Goal: Task Accomplishment & Management: Use online tool/utility

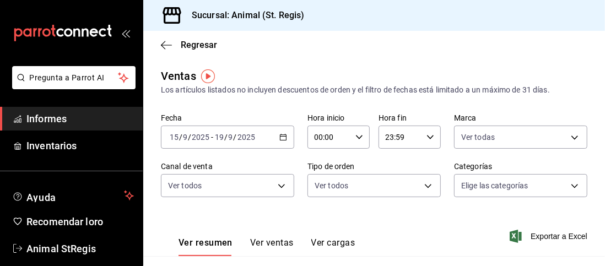
click at [280, 139] on icon "button" at bounding box center [284, 137] width 8 height 8
click at [280, 136] on icon "button" at bounding box center [284, 137] width 8 height 8
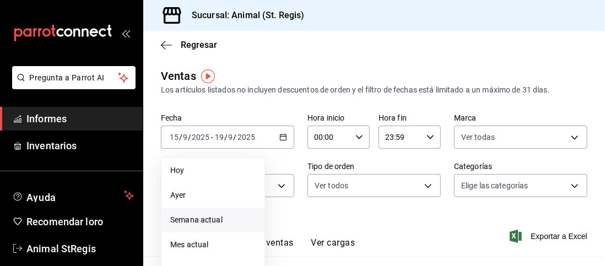
scroll to position [133, 0]
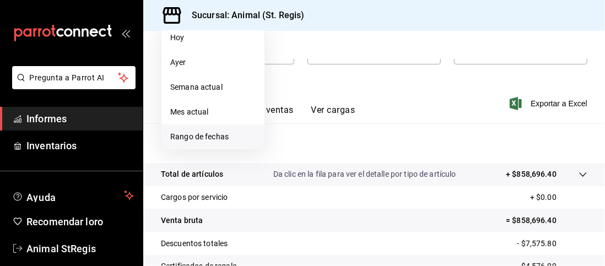
click at [213, 140] on font "Rango de fechas" at bounding box center [199, 136] width 58 height 9
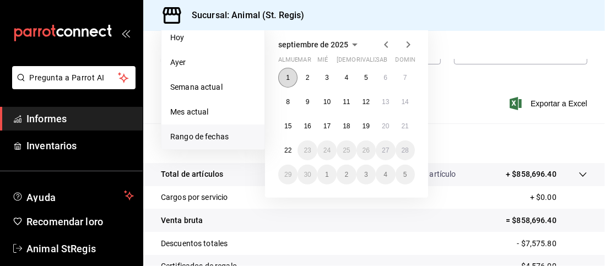
click at [292, 73] on button "1" at bounding box center [287, 78] width 19 height 20
click at [287, 143] on button "22" at bounding box center [287, 151] width 19 height 20
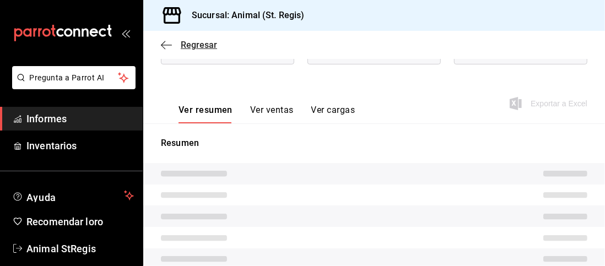
click at [166, 41] on icon "button" at bounding box center [166, 45] width 11 height 10
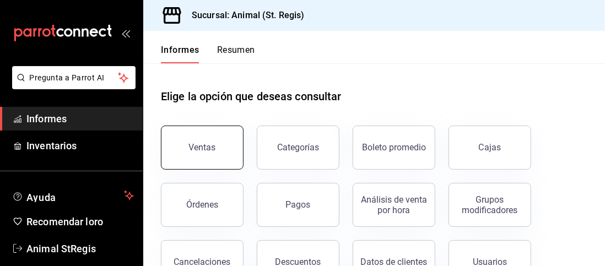
click at [214, 128] on button "Ventas" at bounding box center [202, 148] width 83 height 44
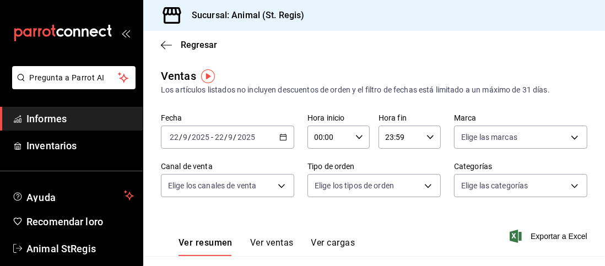
click at [283, 133] on div "[DATE] [DATE] - [DATE] [DATE]" at bounding box center [227, 137] width 133 height 23
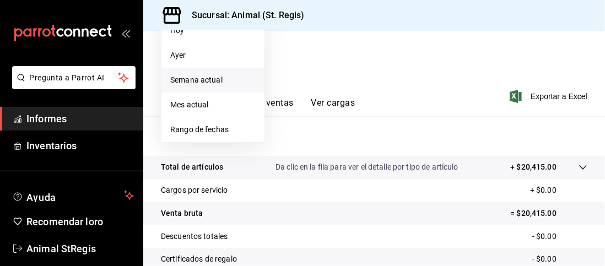
scroll to position [142, 0]
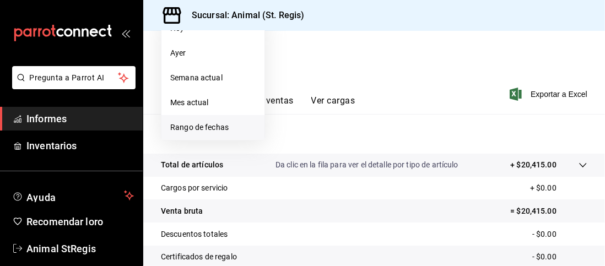
click at [214, 124] on font "Rango de fechas" at bounding box center [199, 127] width 58 height 9
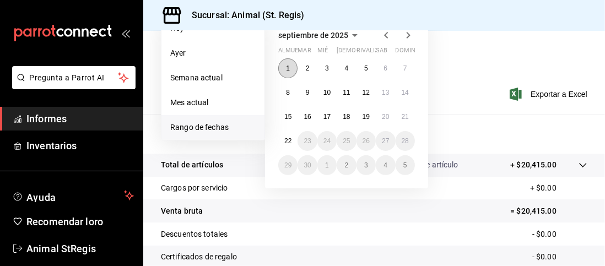
click at [287, 66] on font "1" at bounding box center [288, 69] width 4 height 8
click at [409, 118] on font "21" at bounding box center [405, 117] width 7 height 8
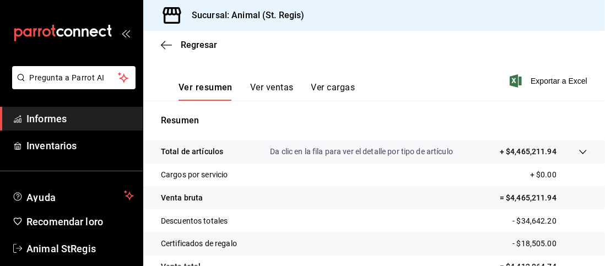
scroll to position [137, 0]
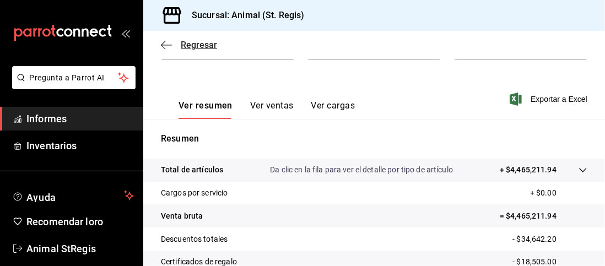
click at [166, 48] on icon "button" at bounding box center [166, 45] width 11 height 10
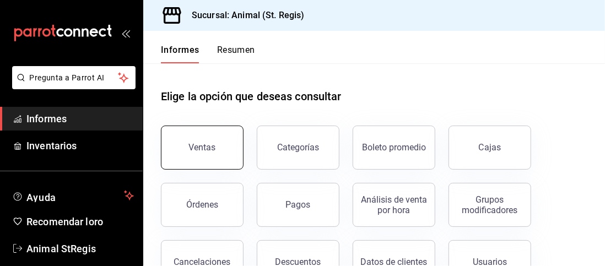
click at [219, 151] on button "Ventas" at bounding box center [202, 148] width 83 height 44
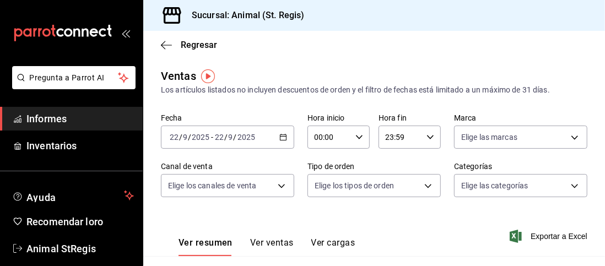
click at [280, 140] on \(Stroke\) "button" at bounding box center [283, 138] width 7 height 6
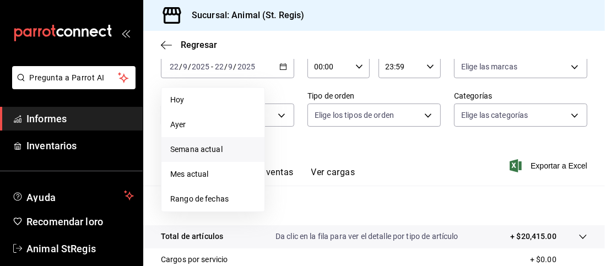
scroll to position [71, 0]
click at [202, 194] on font "Rango de fechas" at bounding box center [199, 198] width 58 height 9
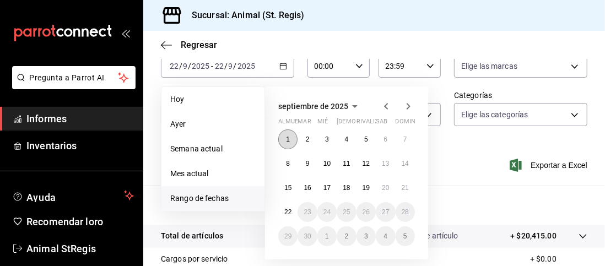
click at [286, 139] on button "1" at bounding box center [287, 140] width 19 height 20
click at [409, 194] on button "21" at bounding box center [405, 188] width 19 height 20
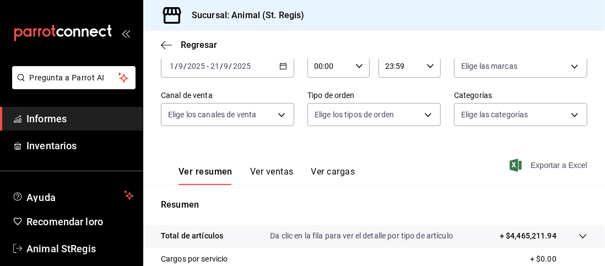
click at [531, 165] on font "Exportar a Excel" at bounding box center [559, 165] width 57 height 9
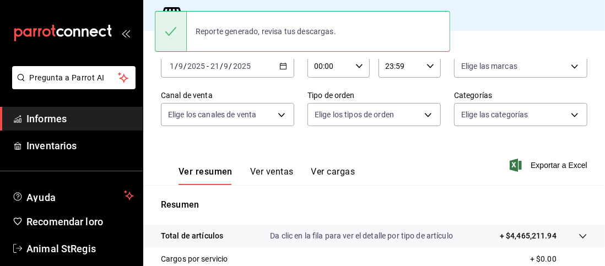
click at [482, 21] on div "Sucursal: Animal (St. Regis)" at bounding box center [374, 15] width 462 height 31
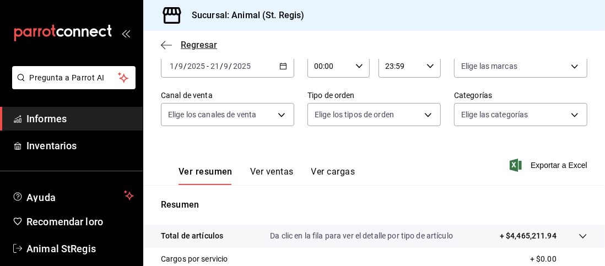
click at [169, 45] on icon "button" at bounding box center [166, 45] width 11 height 10
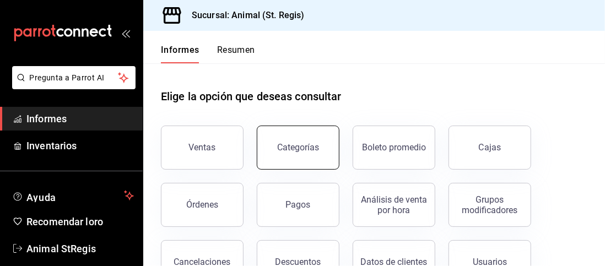
scroll to position [93, 0]
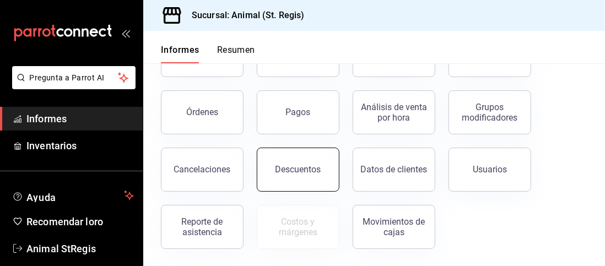
click at [297, 159] on button "Descuentos" at bounding box center [298, 170] width 83 height 44
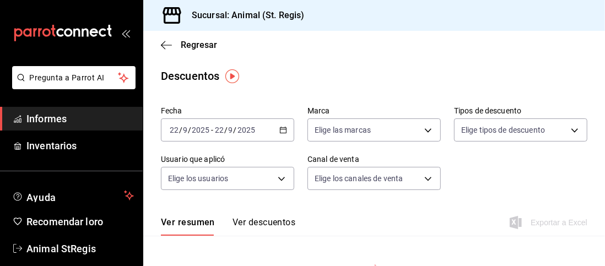
click at [282, 131] on icon "button" at bounding box center [284, 130] width 8 height 8
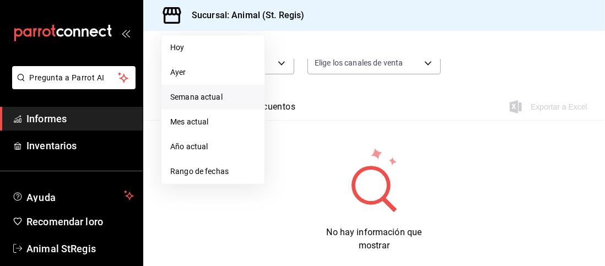
scroll to position [117, 0]
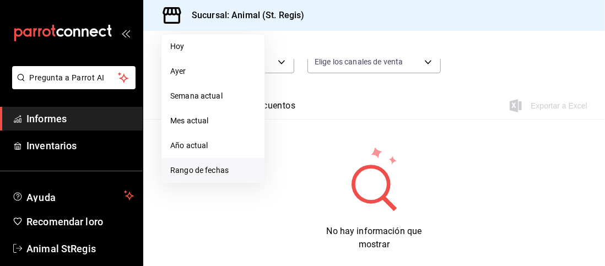
click at [207, 169] on font "Rango de fechas" at bounding box center [199, 170] width 58 height 9
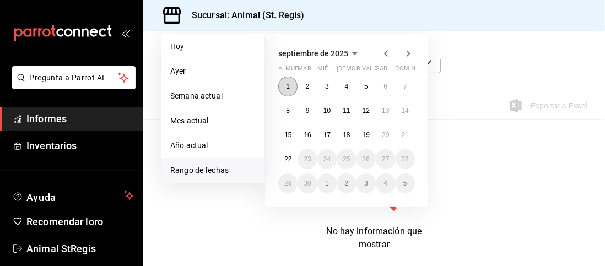
click at [283, 90] on button "1" at bounding box center [287, 87] width 19 height 20
click at [407, 131] on font "21" at bounding box center [405, 135] width 7 height 8
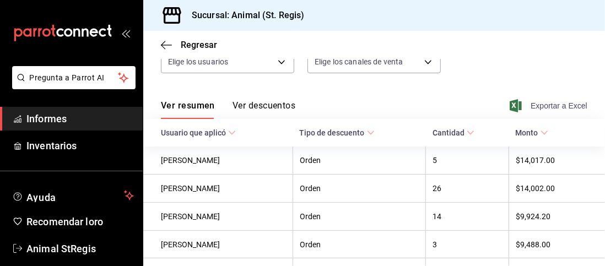
click at [531, 103] on font "Exportar a Excel" at bounding box center [559, 105] width 57 height 9
click at [162, 41] on icon "button" at bounding box center [166, 45] width 11 height 10
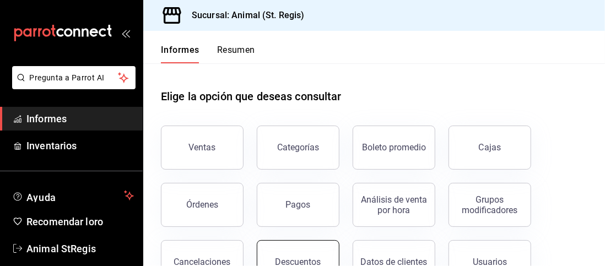
drag, startPoint x: 289, startPoint y: 238, endPoint x: 292, endPoint y: 249, distance: 11.4
click at [292, 249] on div "Descuentos" at bounding box center [292, 255] width 96 height 57
click at [292, 249] on button "Descuentos" at bounding box center [298, 262] width 83 height 44
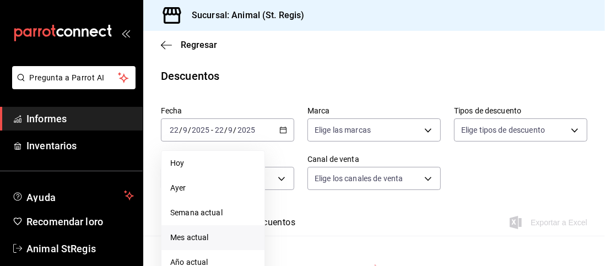
scroll to position [103, 0]
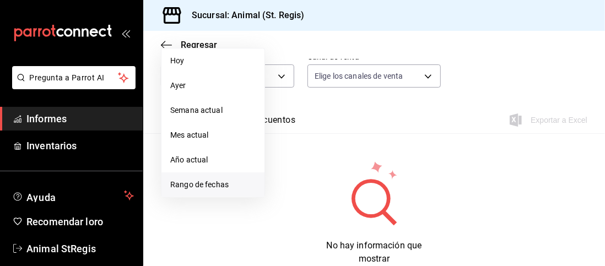
click at [206, 186] on font "Rango de fechas" at bounding box center [199, 184] width 58 height 9
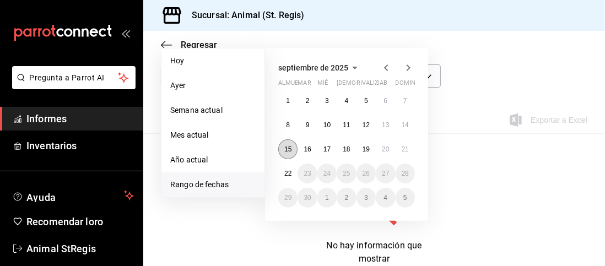
click at [287, 147] on font "15" at bounding box center [288, 150] width 7 height 8
click at [407, 153] on button "21" at bounding box center [405, 149] width 19 height 20
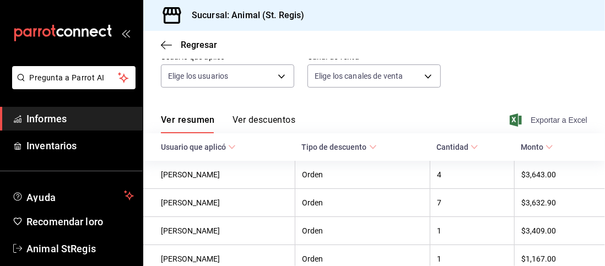
click at [533, 118] on font "Exportar a Excel" at bounding box center [559, 120] width 57 height 9
